Goal: Obtain resource: Obtain resource

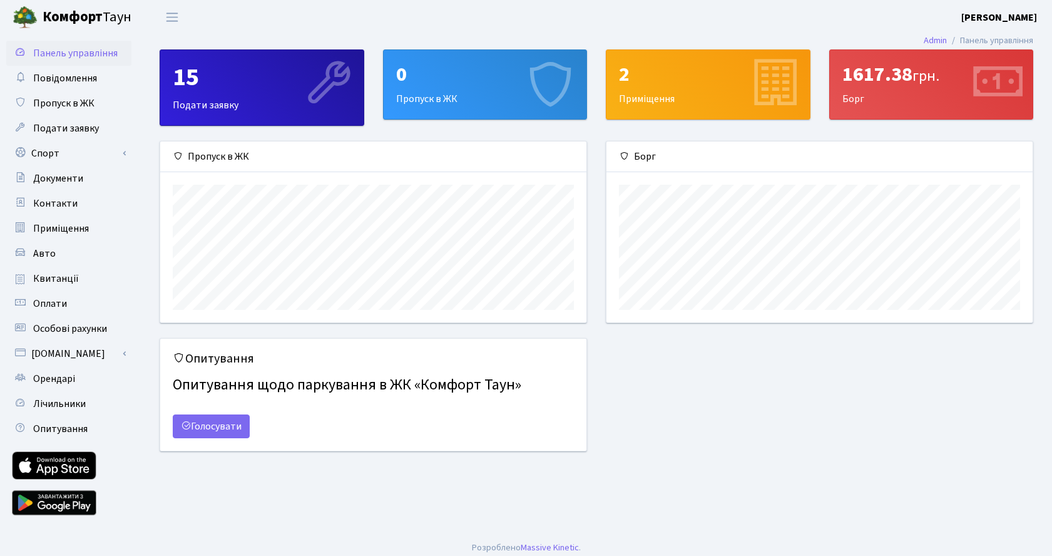
scroll to position [181, 426]
click at [73, 299] on link "Оплати" at bounding box center [68, 303] width 125 height 25
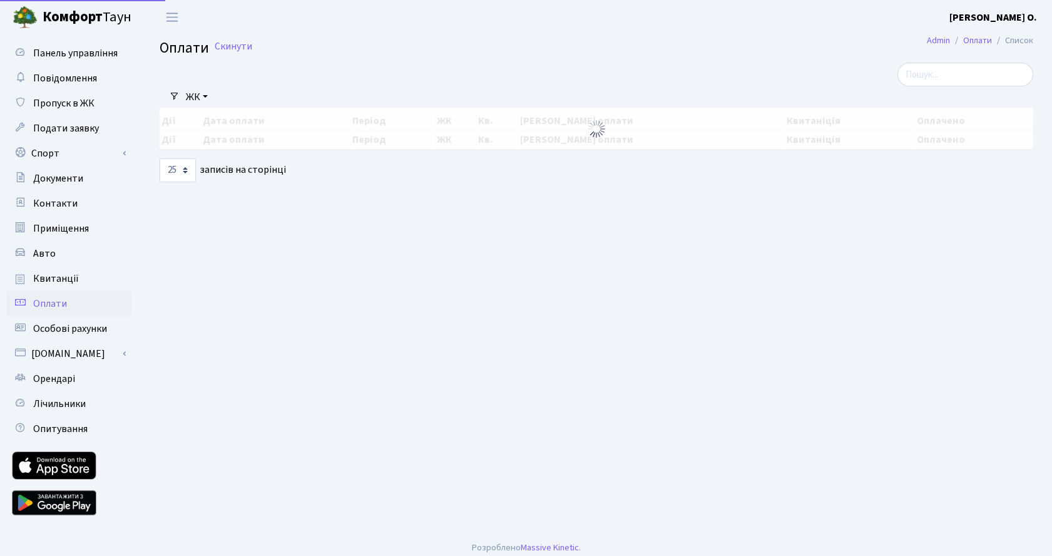
select select "25"
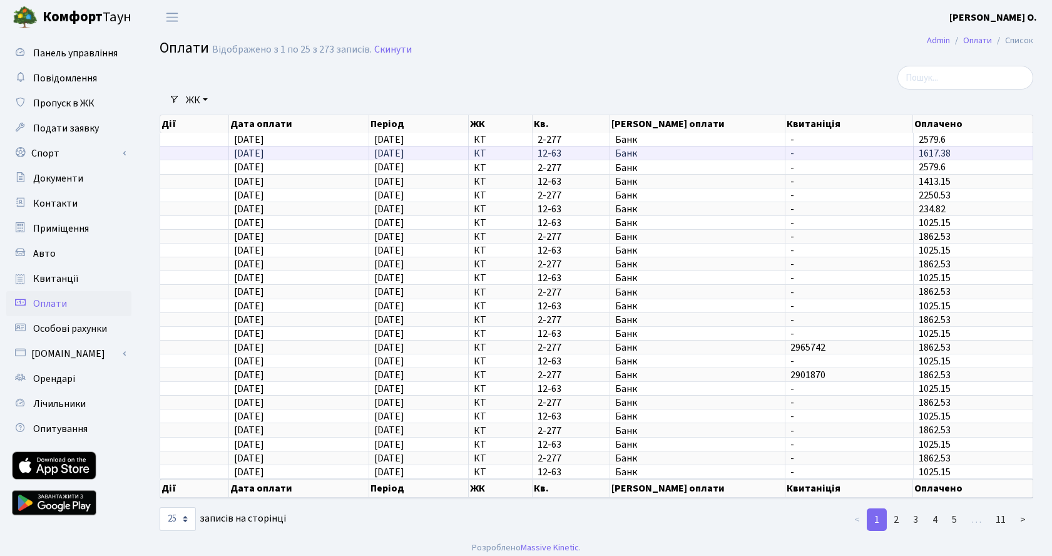
click at [807, 146] on td "-" at bounding box center [850, 153] width 128 height 14
click at [828, 344] on span "2965742" at bounding box center [849, 347] width 117 height 10
click at [76, 279] on link "Квитанції" at bounding box center [68, 278] width 125 height 25
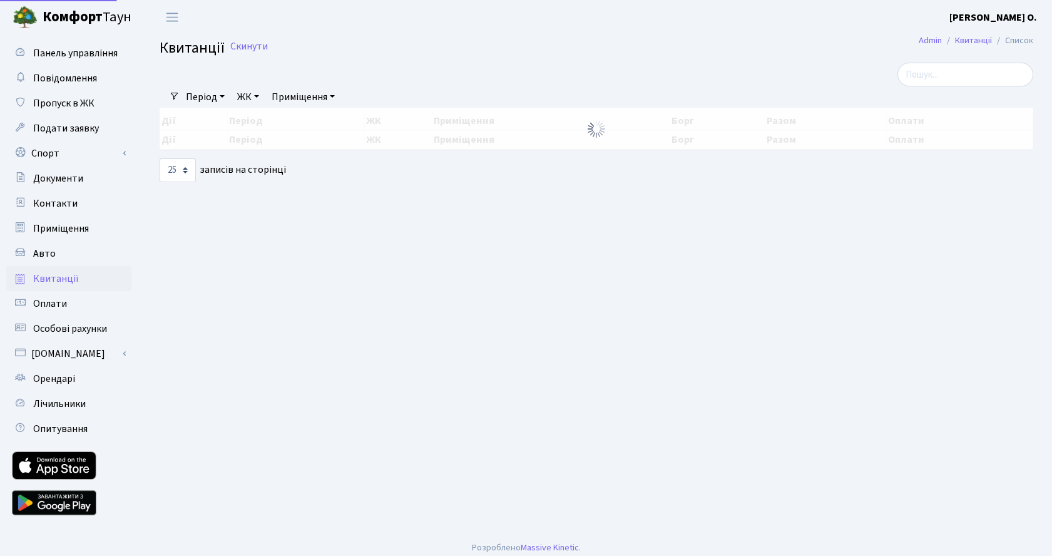
select select "25"
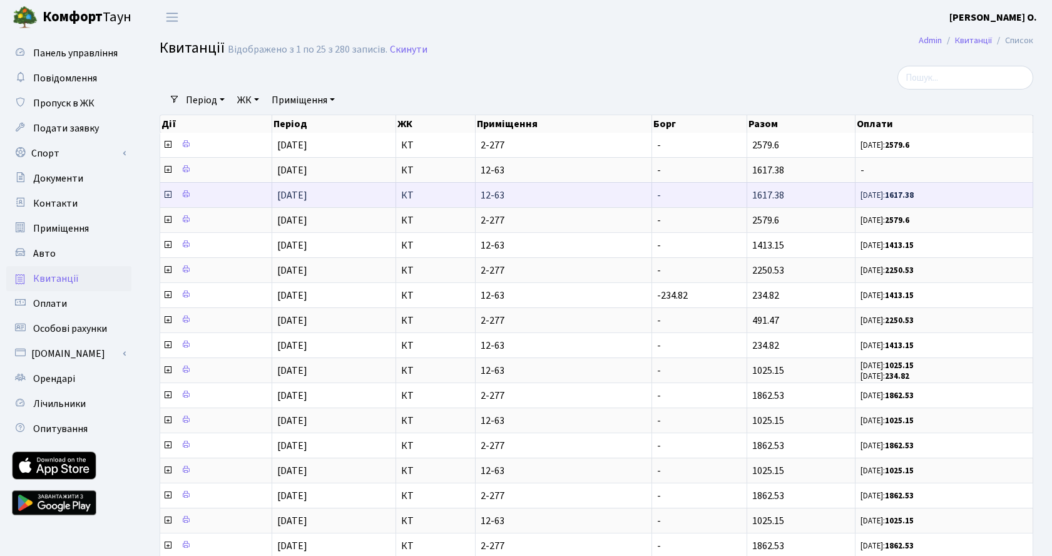
click at [165, 198] on icon at bounding box center [168, 195] width 10 height 10
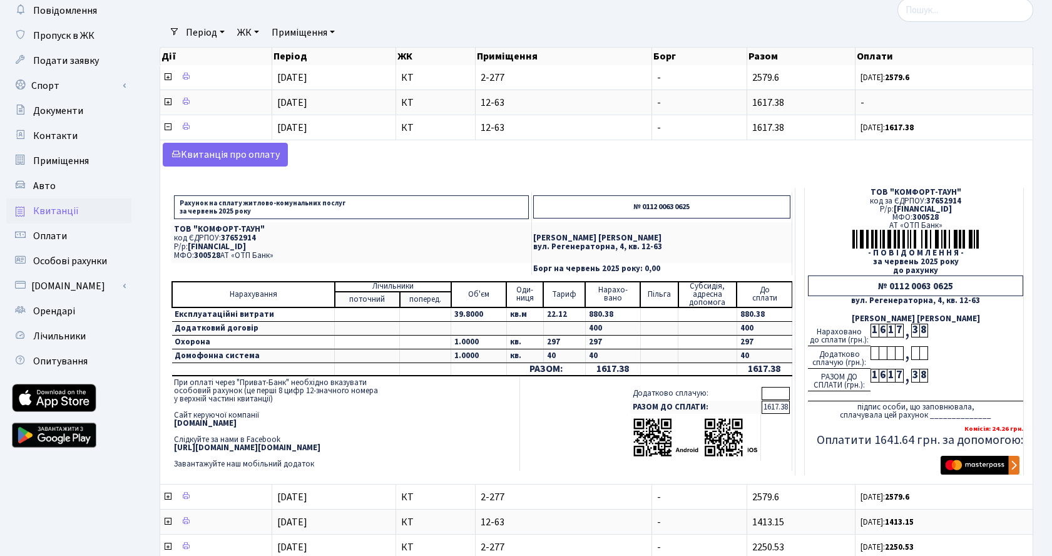
scroll to position [63, 0]
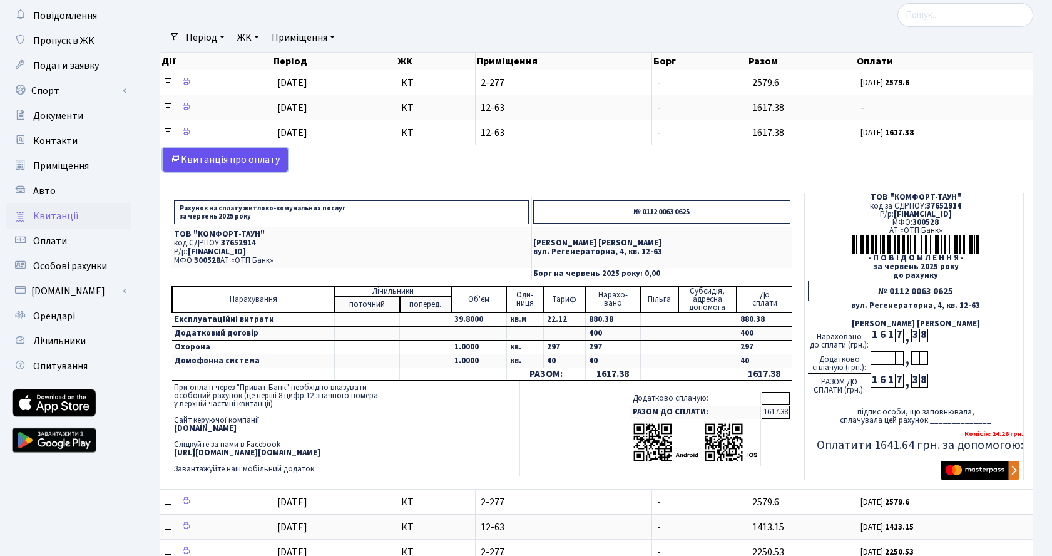
click at [226, 161] on link "Kвитанція про оплату" at bounding box center [225, 160] width 125 height 24
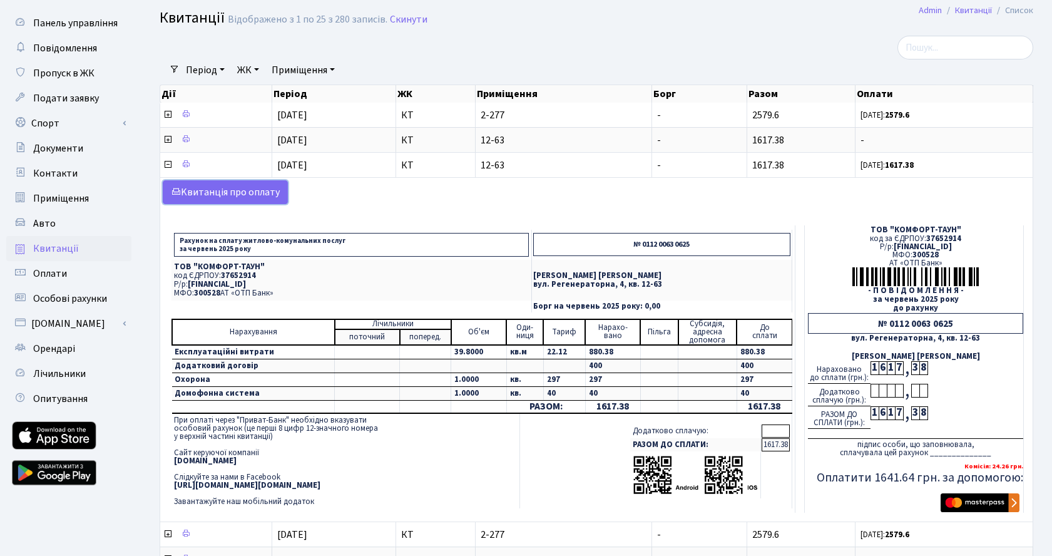
scroll to position [0, 0]
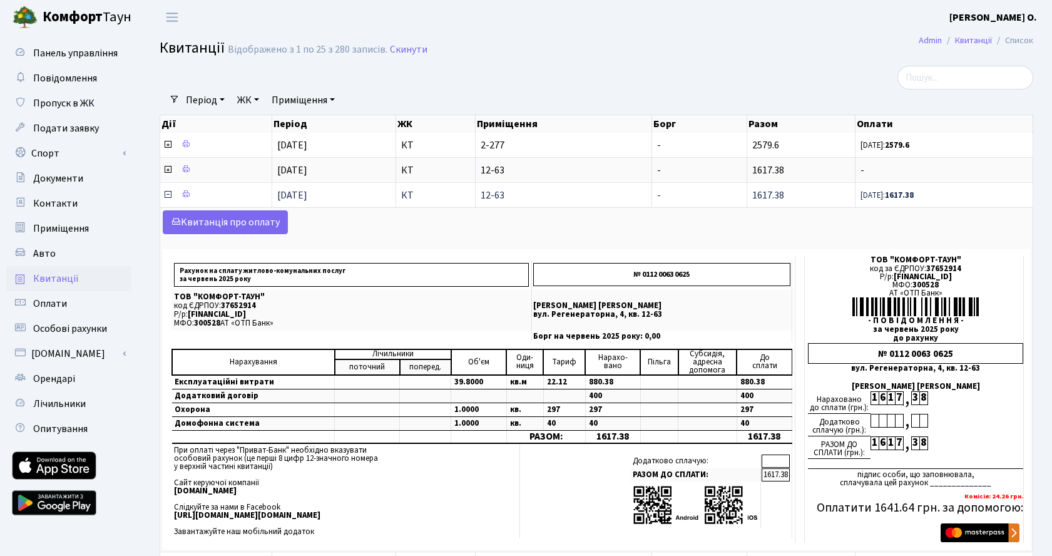
click at [166, 193] on icon at bounding box center [168, 195] width 10 height 10
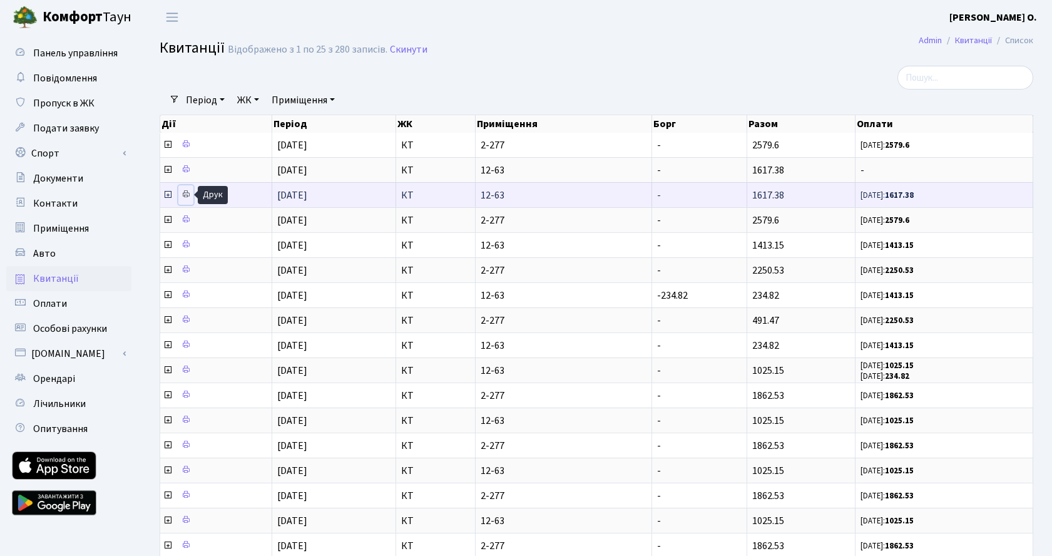
click at [180, 195] on link at bounding box center [185, 194] width 15 height 19
